Goal: Task Accomplishment & Management: Manage account settings

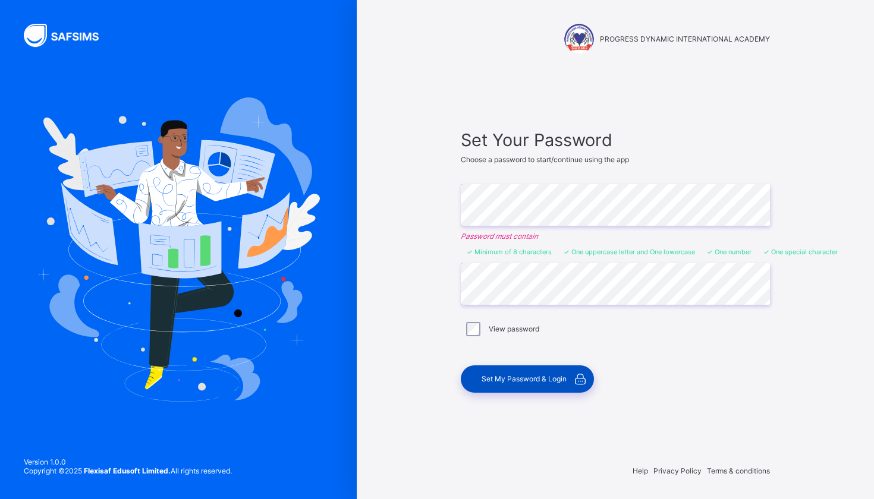
click at [541, 382] on span "Set My Password & Login" at bounding box center [523, 378] width 85 height 9
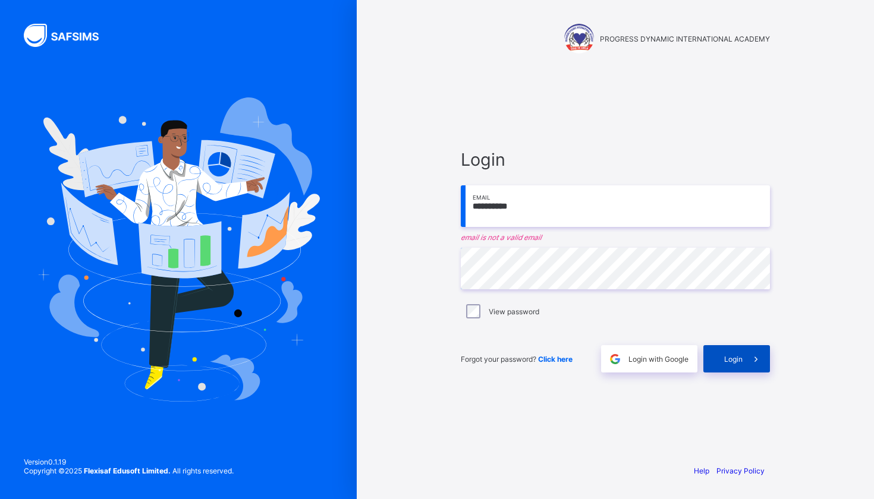
click at [735, 358] on span "Login" at bounding box center [733, 359] width 18 height 9
click at [743, 360] on span at bounding box center [755, 358] width 27 height 27
click at [731, 362] on span "Login" at bounding box center [733, 359] width 18 height 9
click at [581, 208] on input "**********" at bounding box center [615, 206] width 309 height 42
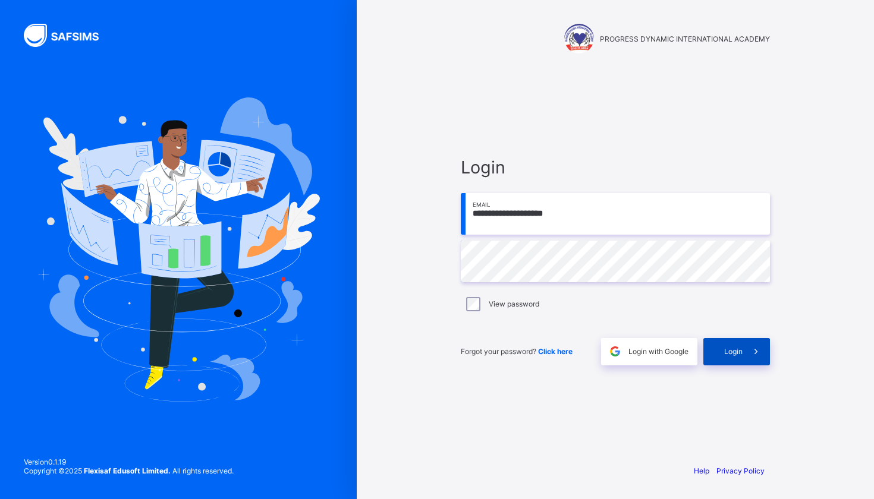
type input "**********"
click at [732, 350] on span "Login" at bounding box center [733, 351] width 18 height 9
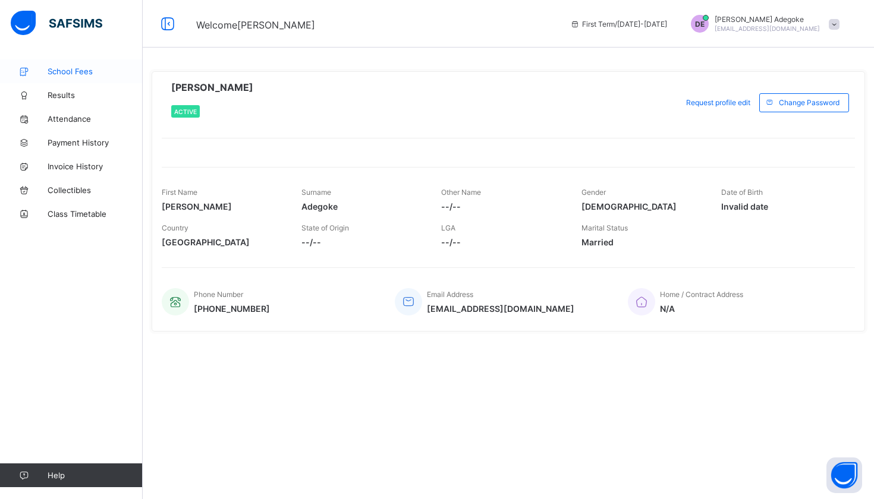
click at [71, 74] on span "School Fees" at bounding box center [95, 72] width 95 height 10
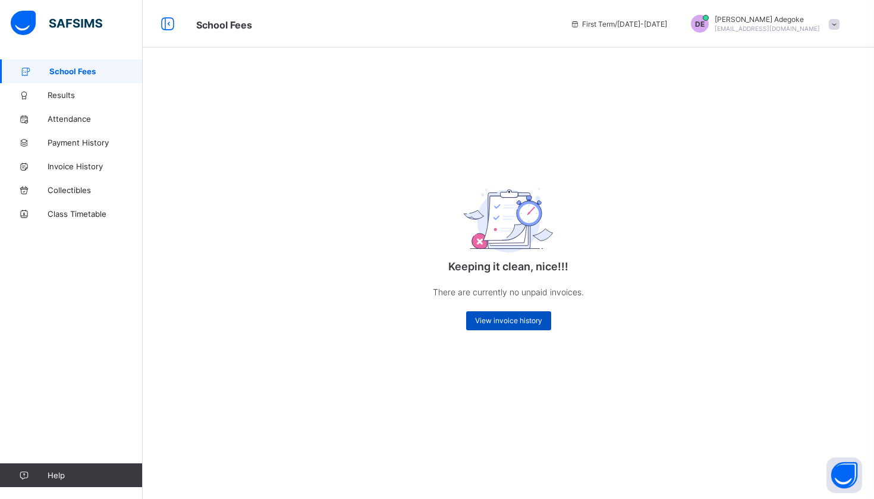
click at [526, 325] on span "View invoice history" at bounding box center [508, 320] width 67 height 9
click at [531, 319] on span "View invoice history" at bounding box center [508, 320] width 67 height 9
click at [92, 97] on span "Results" at bounding box center [95, 95] width 95 height 10
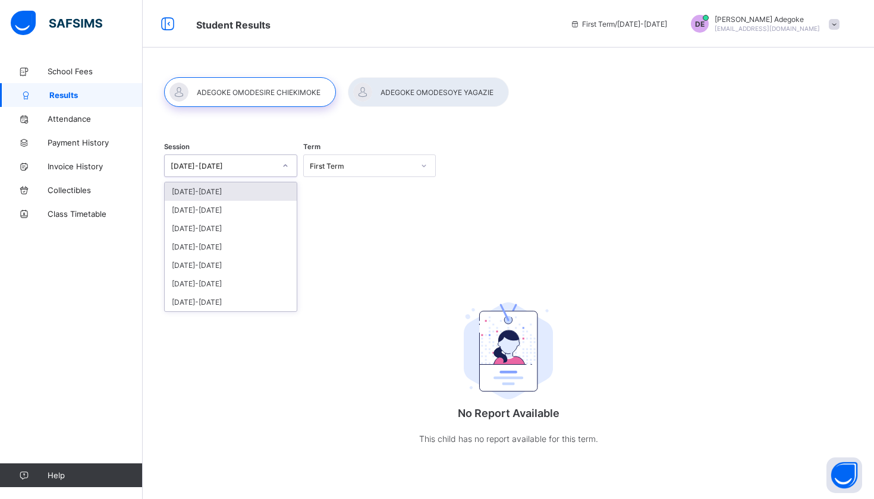
click at [285, 165] on icon at bounding box center [285, 166] width 7 height 12
click at [266, 208] on div "[DATE]-[DATE]" at bounding box center [231, 210] width 132 height 18
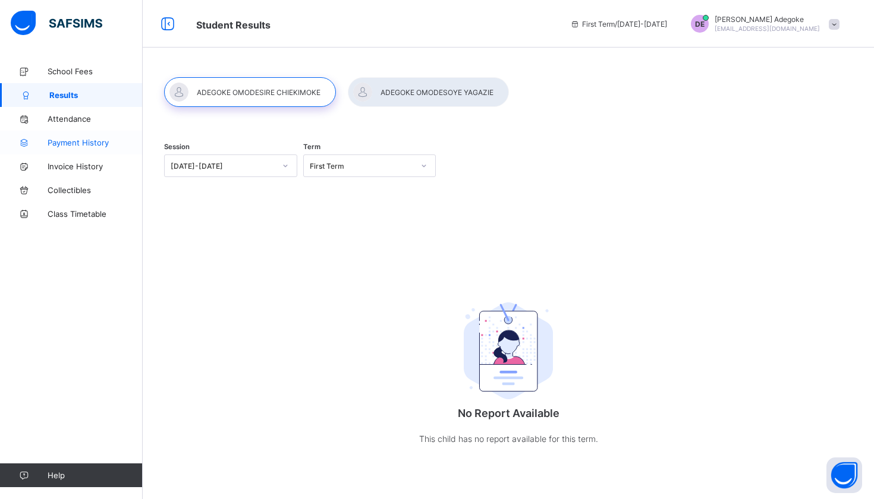
click at [75, 148] on link "Payment History" at bounding box center [71, 143] width 143 height 24
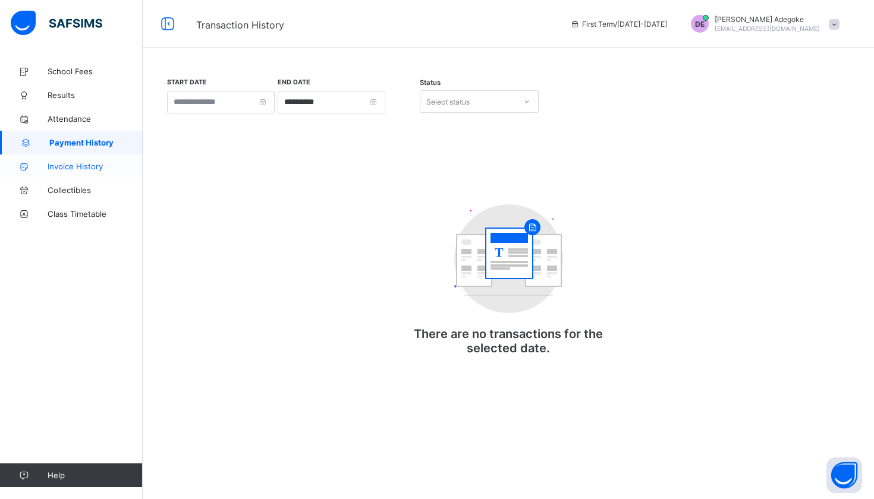
click at [86, 163] on span "Invoice History" at bounding box center [95, 167] width 95 height 10
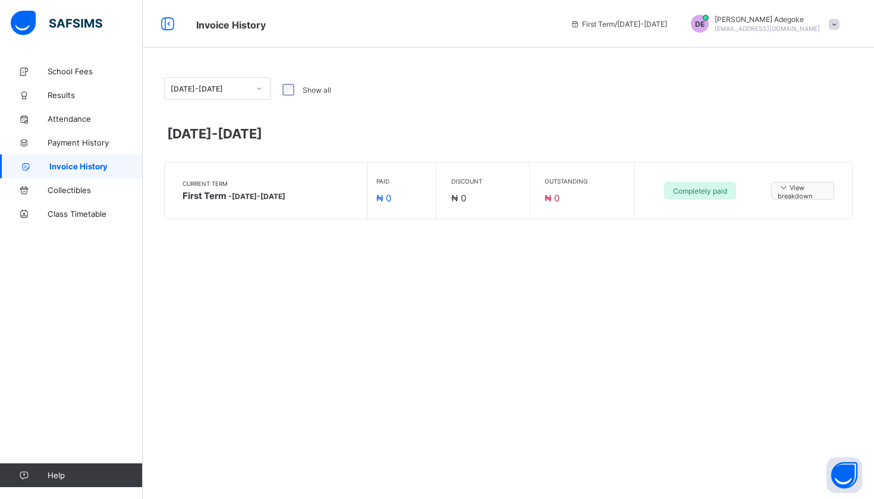
click at [795, 197] on span "View breakdown" at bounding box center [803, 191] width 50 height 18
